Goal: Browse casually: Explore the website without a specific task or goal

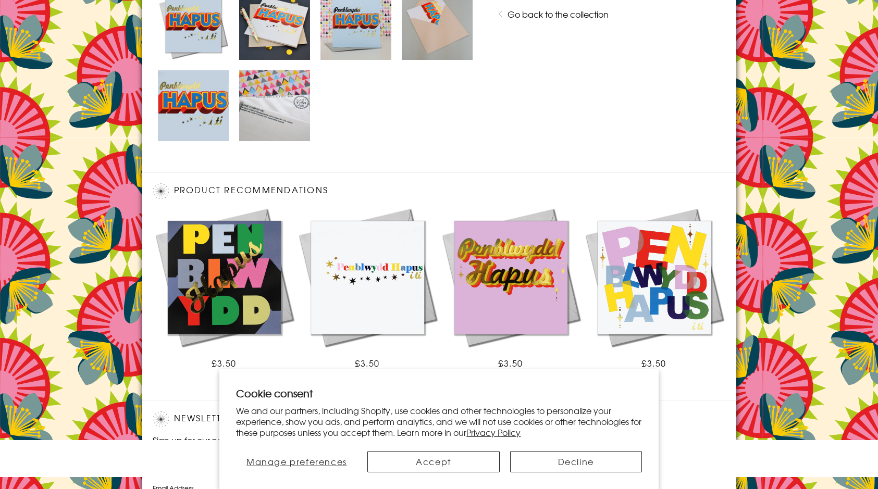
scroll to position [667, 0]
